Goal: Task Accomplishment & Management: Manage account settings

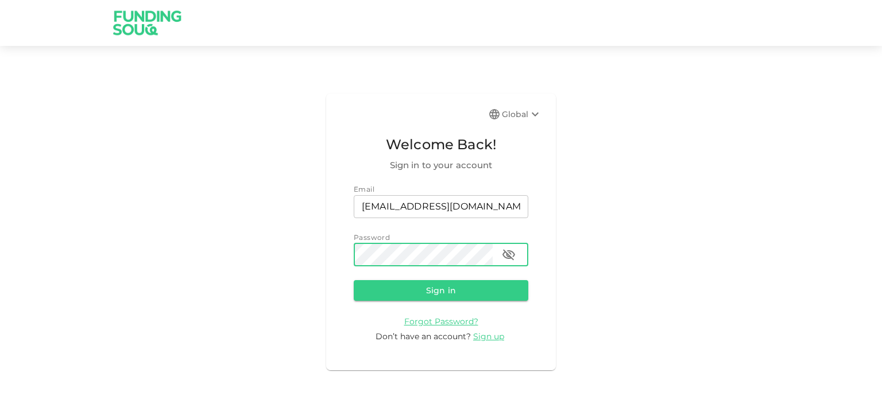
click at [354, 280] on button "Sign in" at bounding box center [441, 290] width 175 height 21
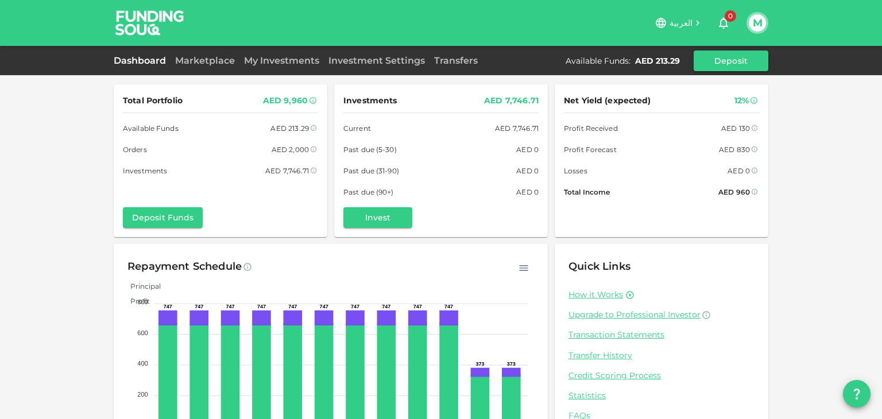
click at [273, 69] on div "Dashboard Marketplace My Investments Investment Settings Transfers Available Fu…" at bounding box center [441, 61] width 654 height 21
click at [272, 60] on link "My Investments" at bounding box center [281, 60] width 84 height 11
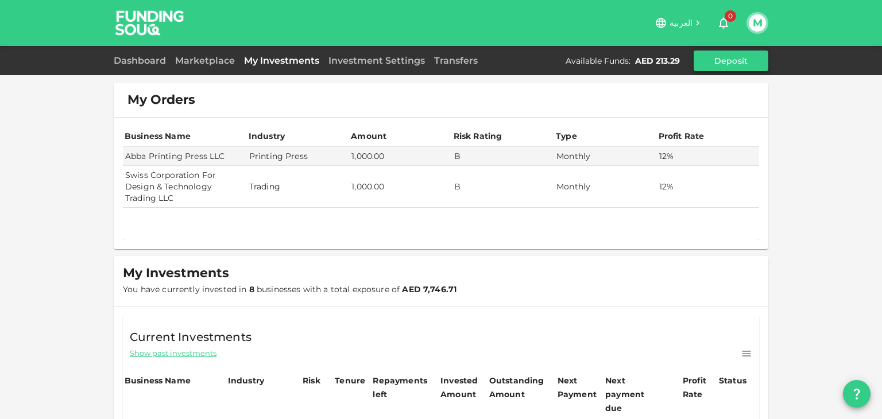
click at [708, 58] on button "Deposit" at bounding box center [730, 61] width 75 height 21
